Goal: Transaction & Acquisition: Book appointment/travel/reservation

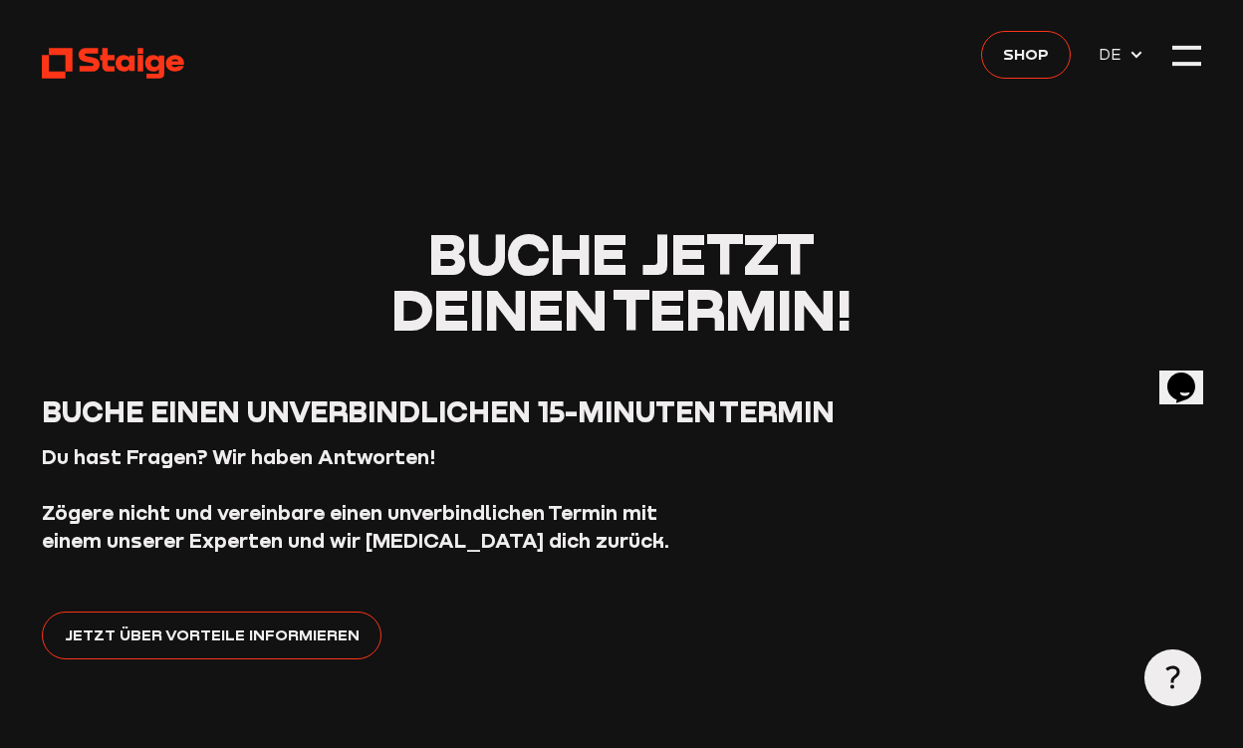
click at [1108, 53] on span "DE" at bounding box center [1113, 54] width 30 height 25
click at [1190, 54] on div at bounding box center [1186, 56] width 28 height 28
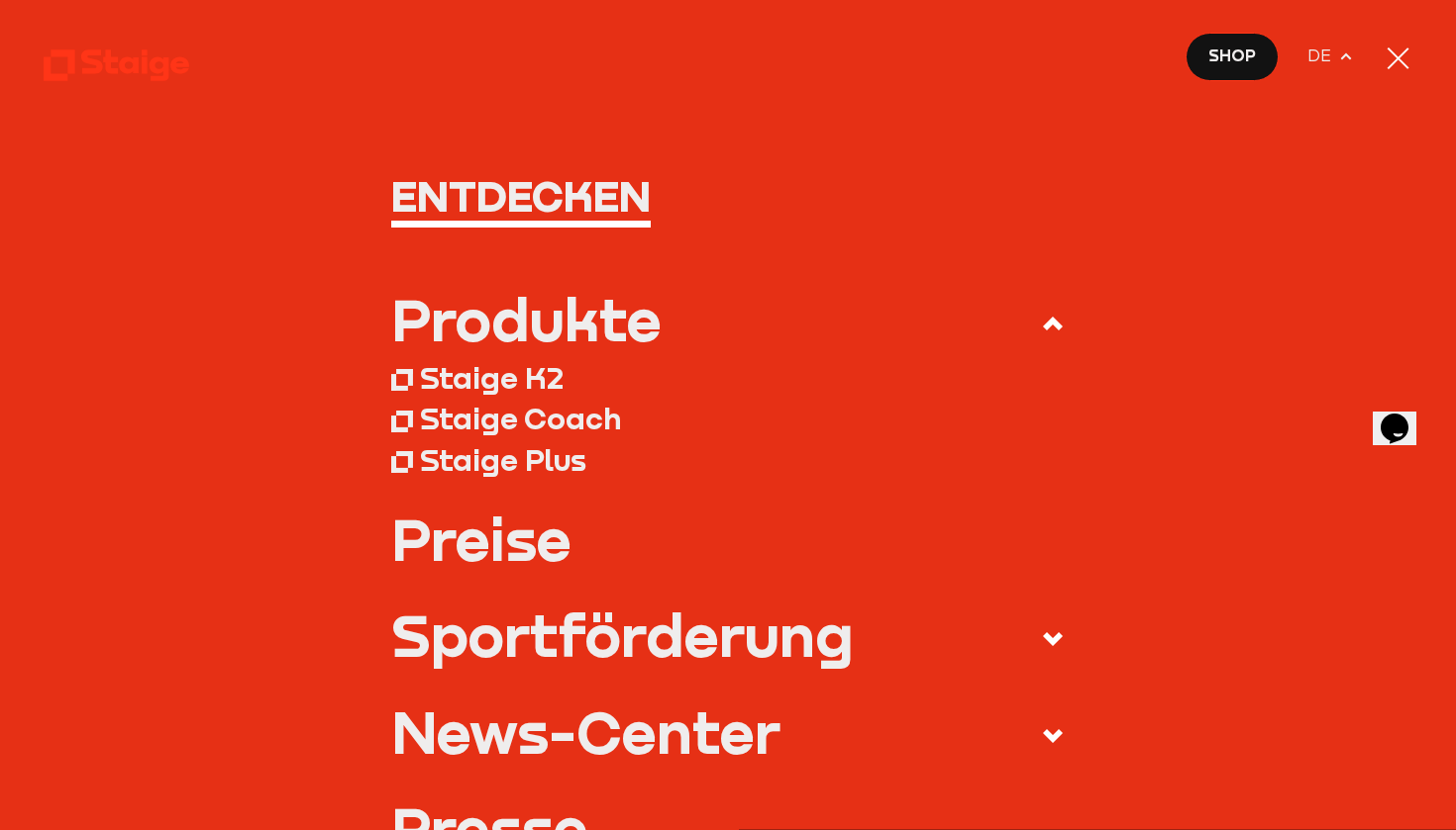
click at [806, 118] on nav "Entdecken Produkte Staige K2 Staige Coach Staige Plus Preise Blog FAQ" at bounding box center [728, 415] width 1456 height 830
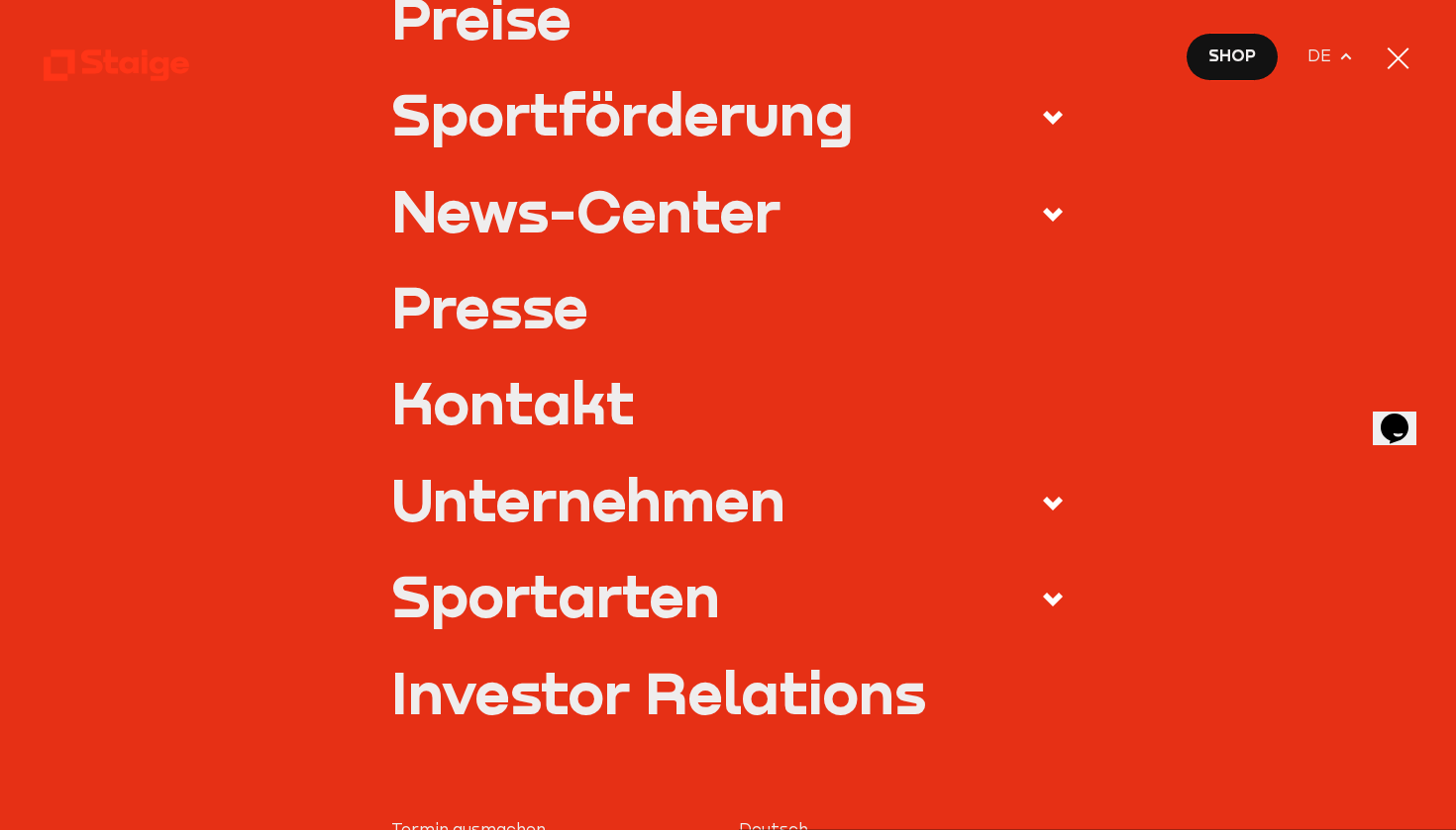
scroll to position [602, 0]
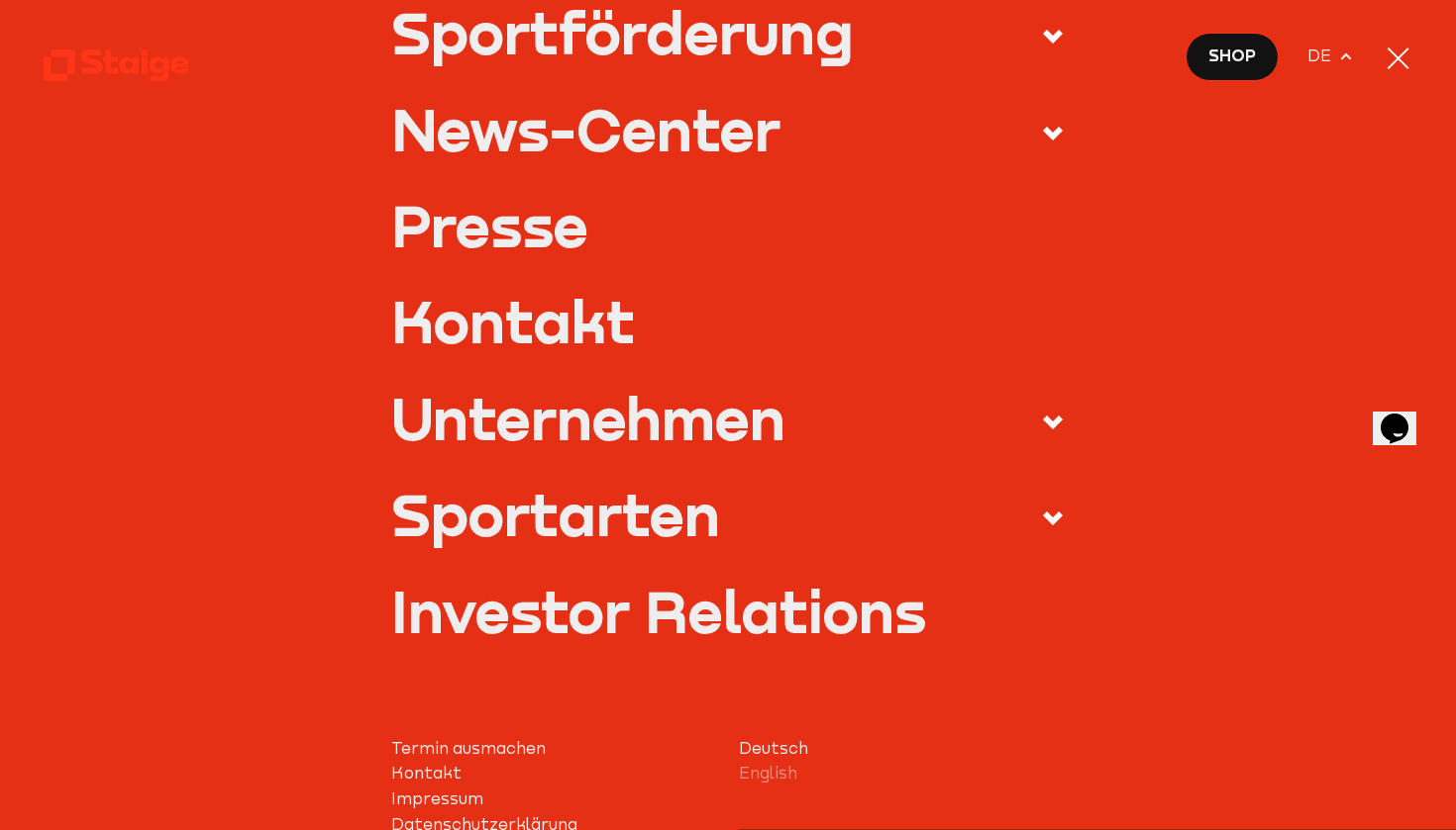
click at [509, 462] on li "Unternehmen Über uns Karriere" at bounding box center [727, 436] width 673 height 96
click at [764, 743] on link "English" at bounding box center [902, 774] width 326 height 26
click at [768, 743] on link "English" at bounding box center [902, 774] width 326 height 26
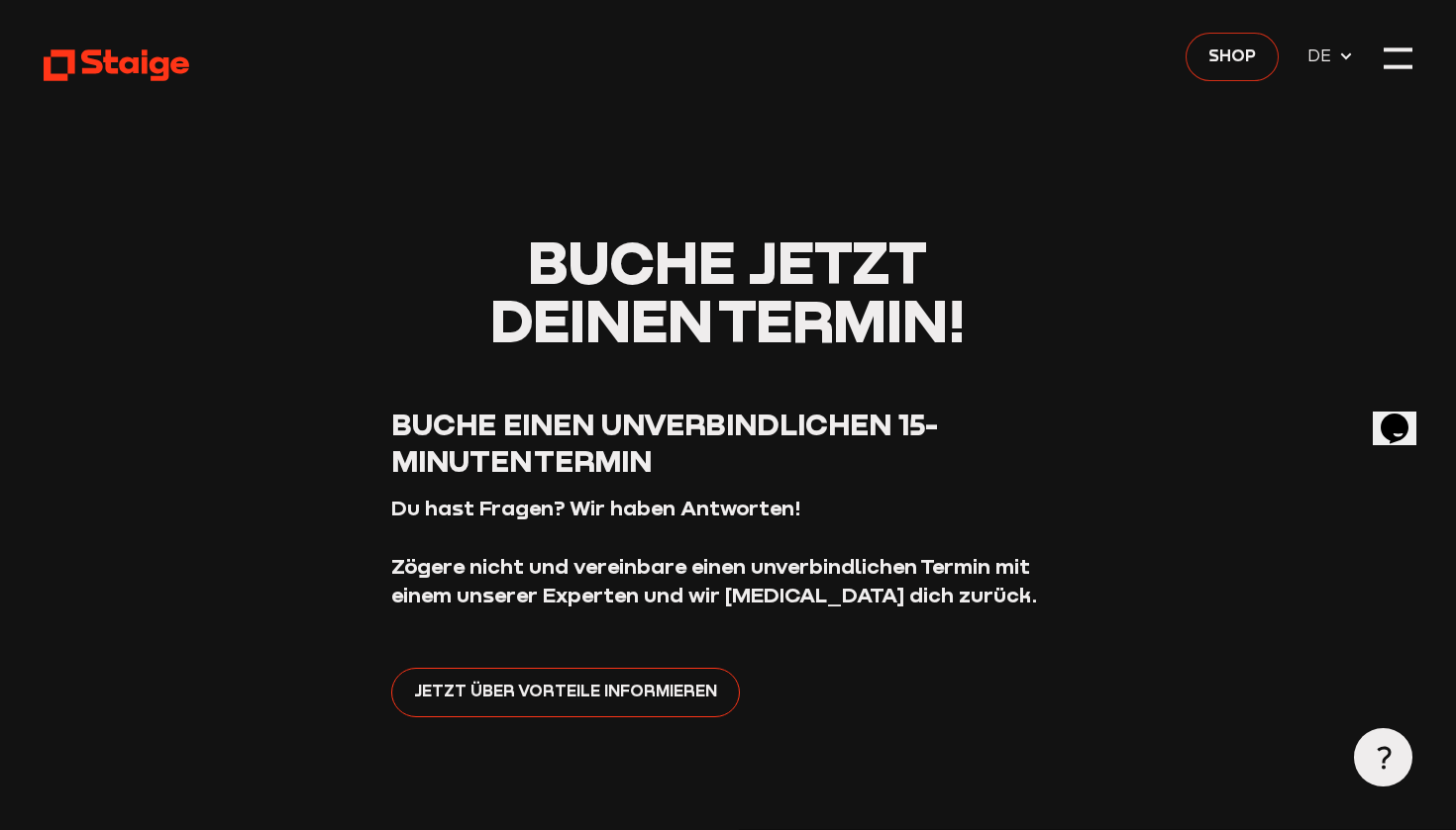
click at [1260, 63] on link "Shop" at bounding box center [1232, 58] width 93 height 50
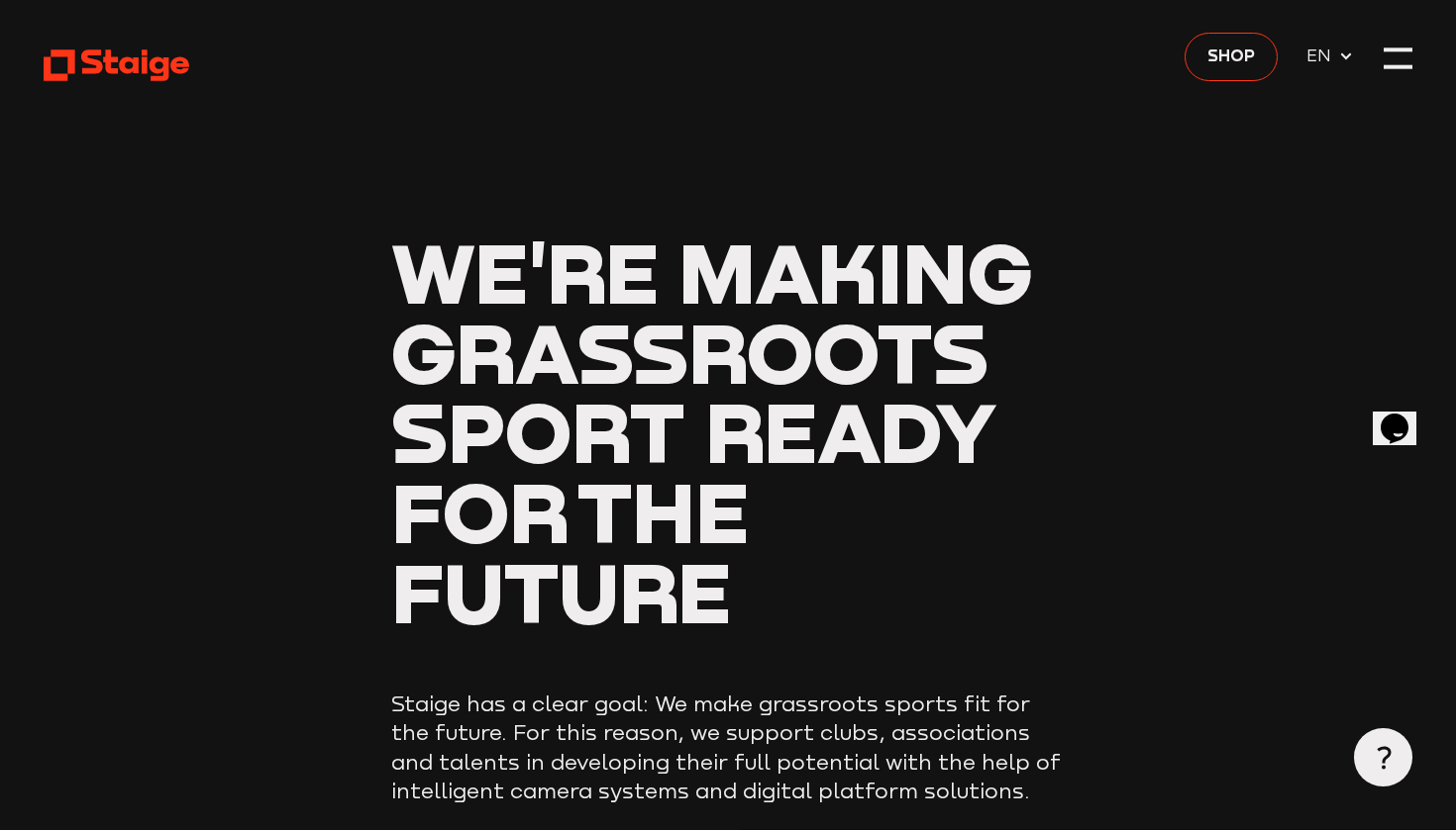
click at [1398, 55] on div at bounding box center [1397, 58] width 29 height 29
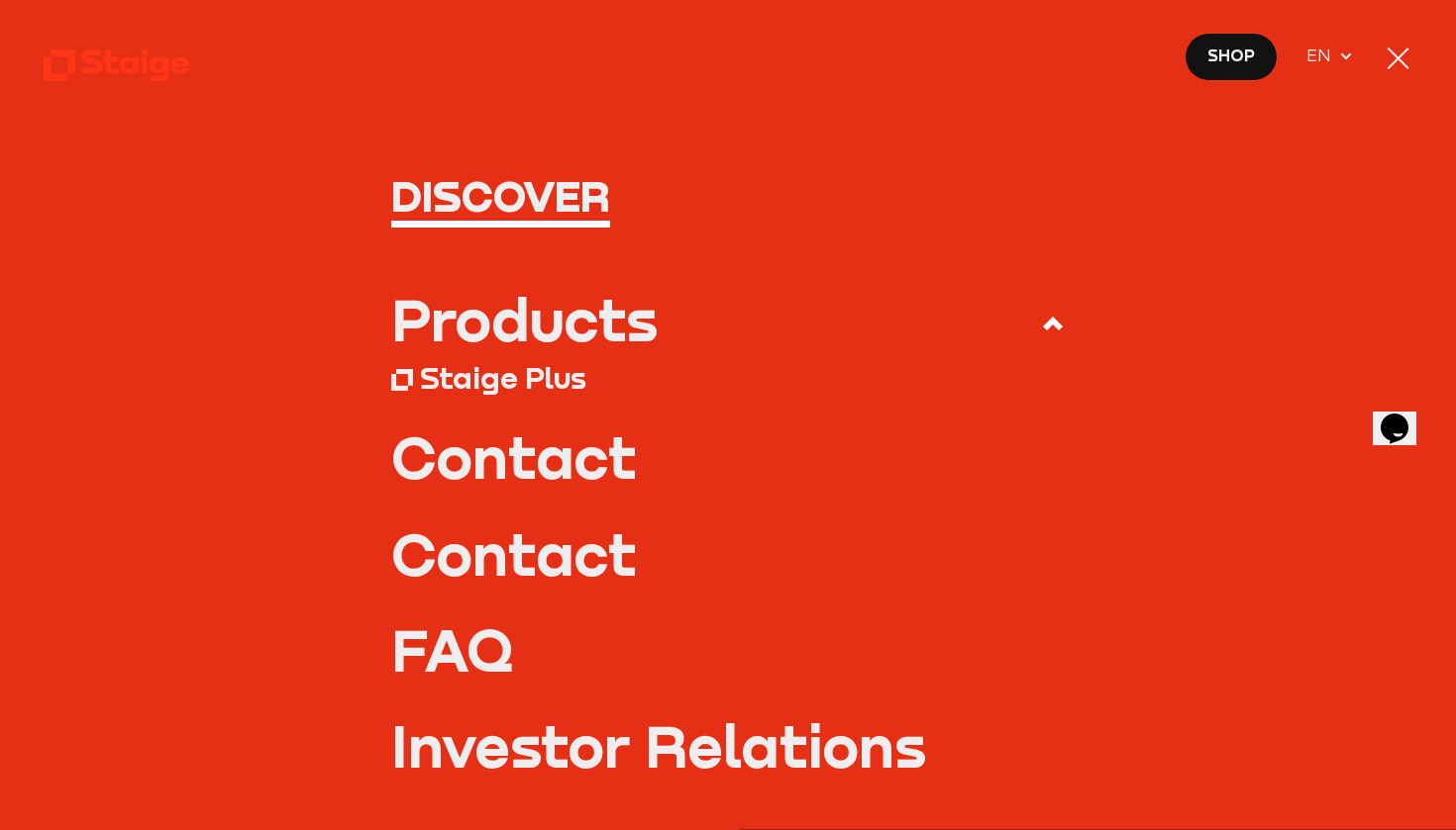
click at [1069, 308] on div "Products Staige Plus Contact Contact FAQ" at bounding box center [728, 552] width 1368 height 523
click at [1066, 311] on div "Products Staige Plus Contact Contact FAQ" at bounding box center [728, 552] width 1368 height 523
click at [1051, 333] on icon at bounding box center [1053, 324] width 24 height 24
click at [0, 0] on input "Products" at bounding box center [0, 0] width 0 height 0
click at [1051, 333] on icon at bounding box center [1053, 324] width 24 height 24
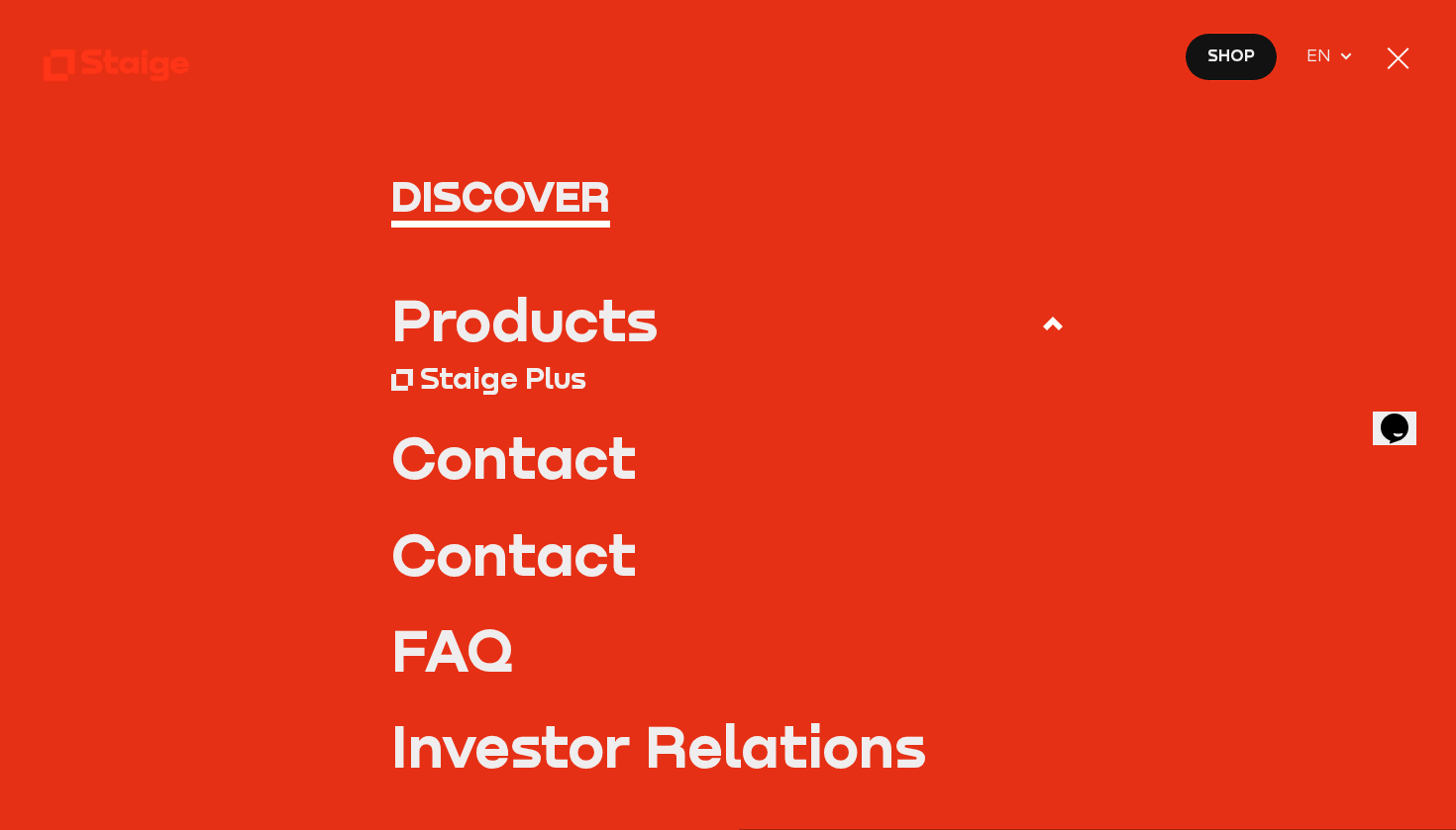
click at [0, 0] on input "Products" at bounding box center [0, 0] width 0 height 0
click at [523, 372] on div "Staige Plus" at bounding box center [502, 378] width 166 height 37
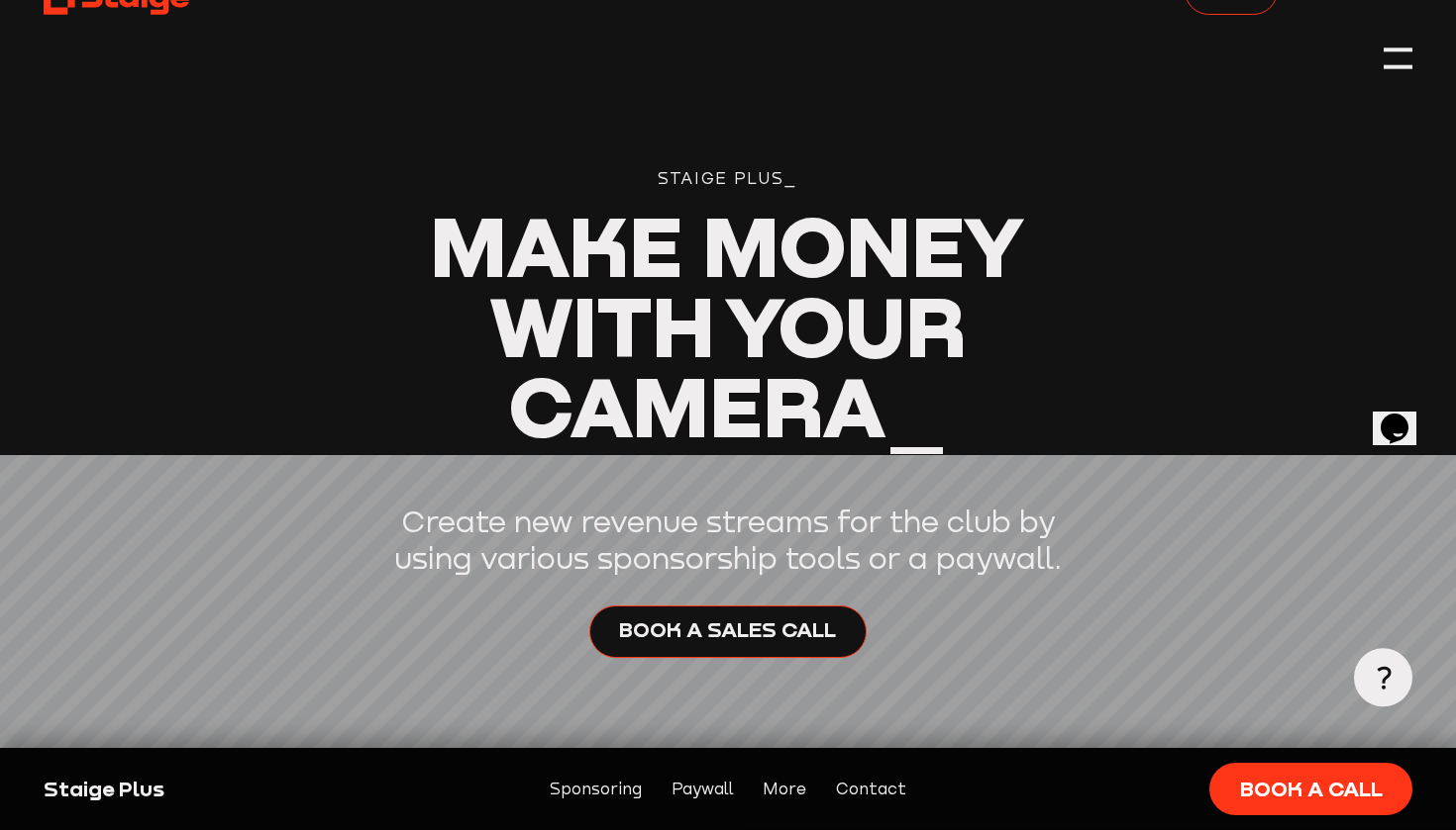
scroll to position [88, 0]
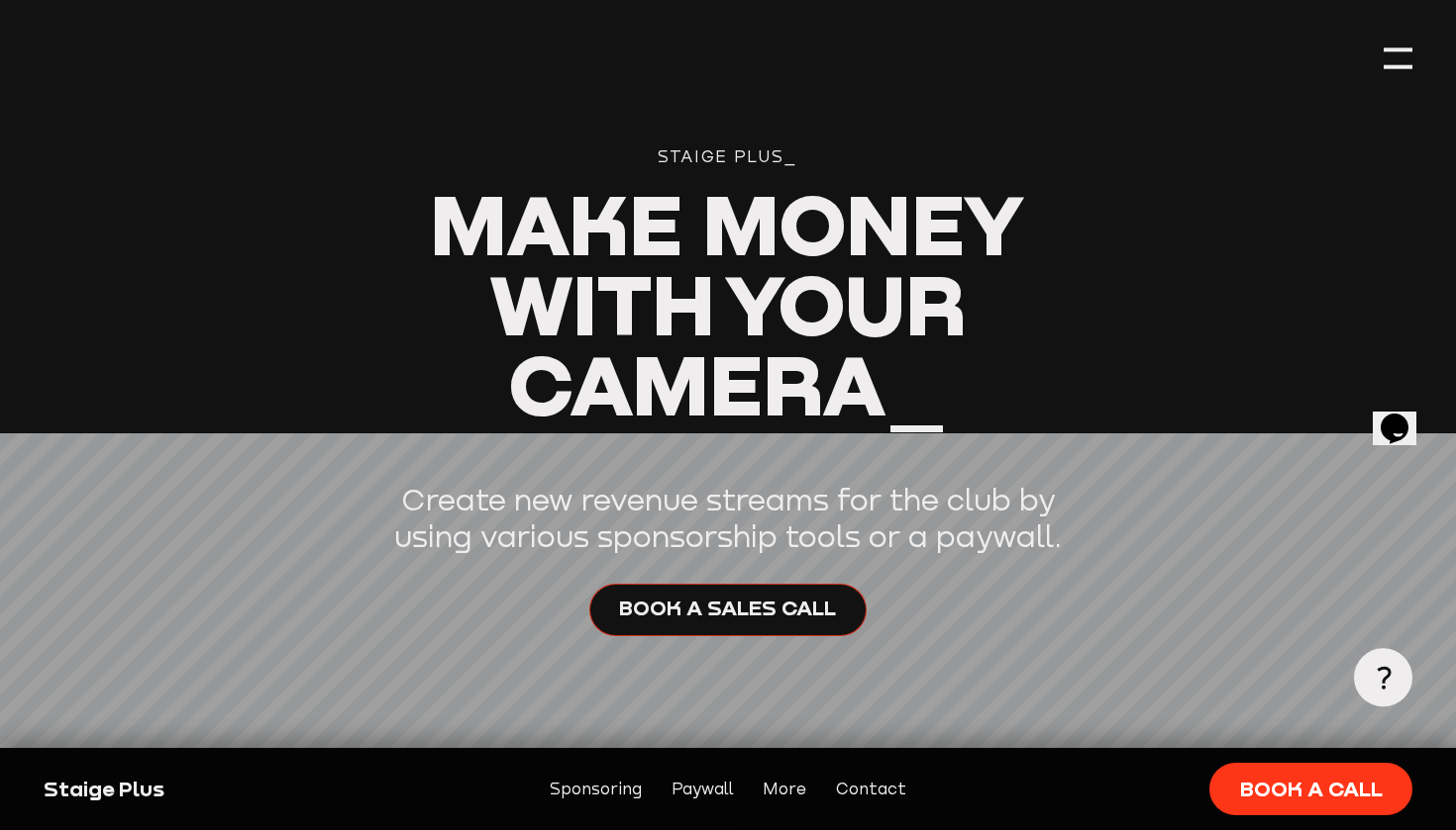
click at [794, 622] on span "Book a sales call" at bounding box center [727, 607] width 217 height 29
